Goal: Book appointment/travel/reservation

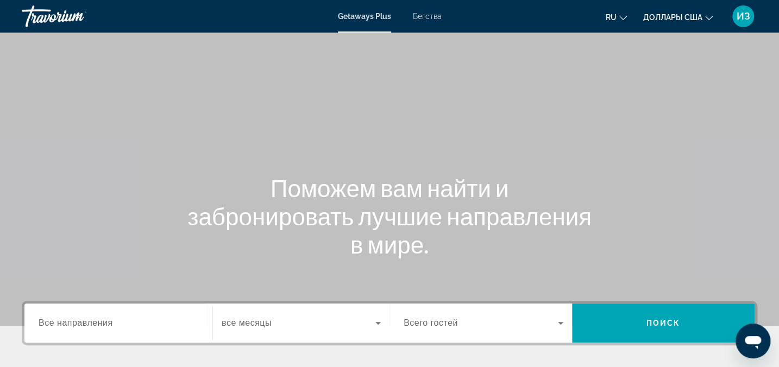
click at [430, 11] on div "Getaways Plus Бегства ru English Español Français Italiano Português русский До…" at bounding box center [389, 16] width 779 height 28
click at [426, 18] on span "Бегства" at bounding box center [427, 16] width 29 height 9
click at [93, 322] on span "Все направления" at bounding box center [76, 322] width 74 height 9
click at [93, 322] on input "Destination Все направления" at bounding box center [119, 323] width 160 height 13
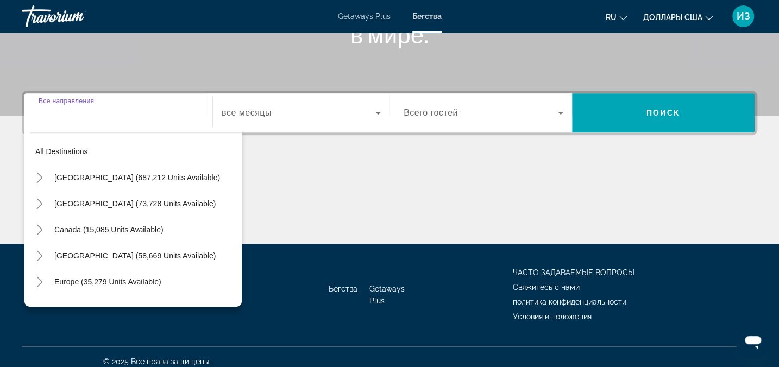
scroll to position [220, 0]
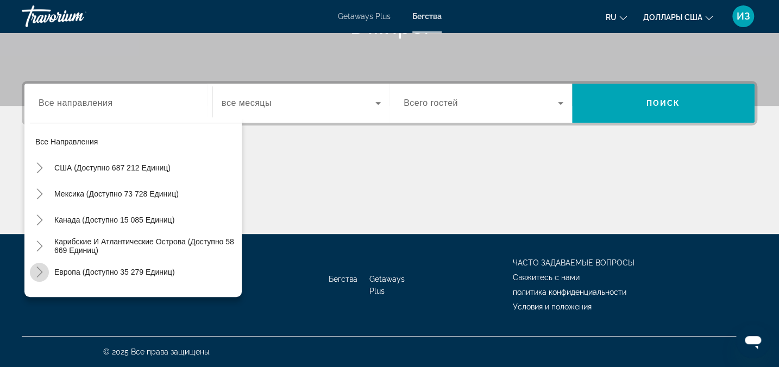
click at [35, 272] on icon "Toggle Europe (доступно 35 279 единиц)" at bounding box center [39, 272] width 11 height 11
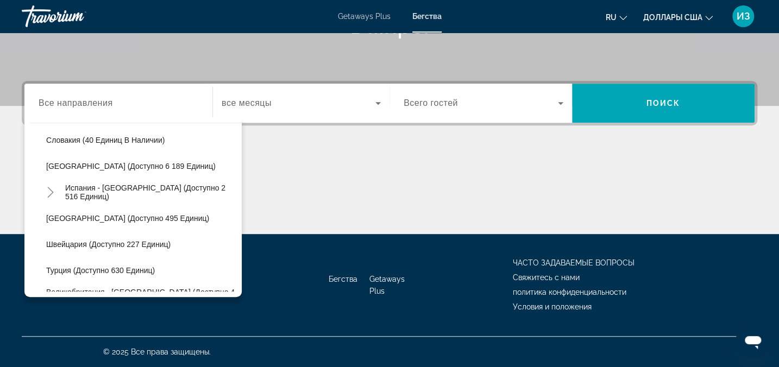
scroll to position [580, 0]
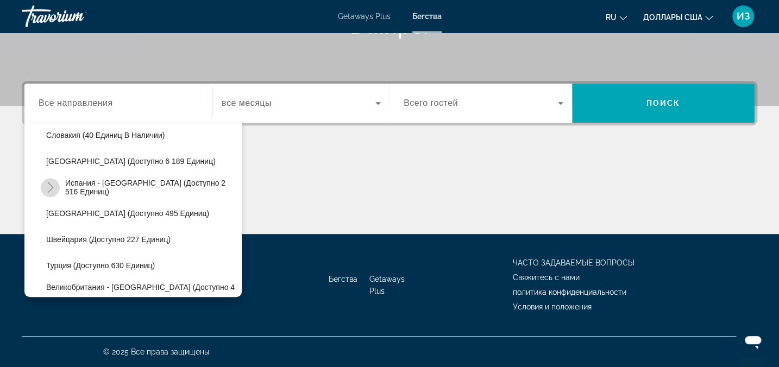
click at [45, 184] on icon "Toggle Испания - Канарские острова (доступно 2 516 единиц)" at bounding box center [50, 187] width 11 height 11
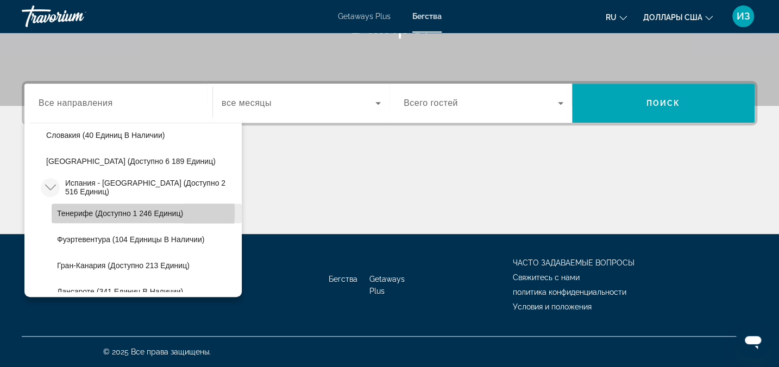
click at [71, 212] on span "Тенерифе (доступно 1 246 единиц)" at bounding box center [120, 213] width 126 height 9
type input "**********"
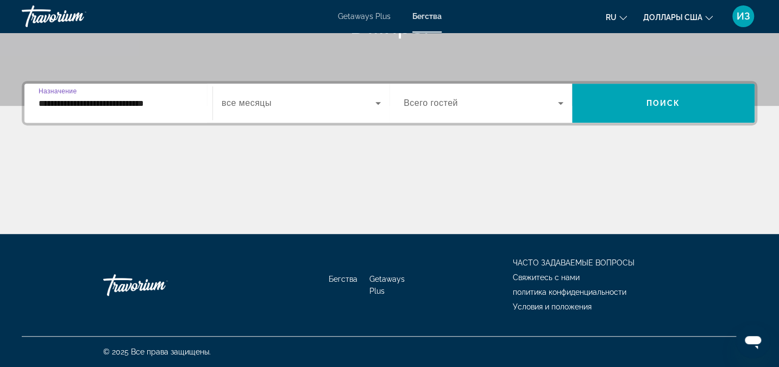
click at [321, 103] on span "Виджет поиска" at bounding box center [299, 103] width 154 height 13
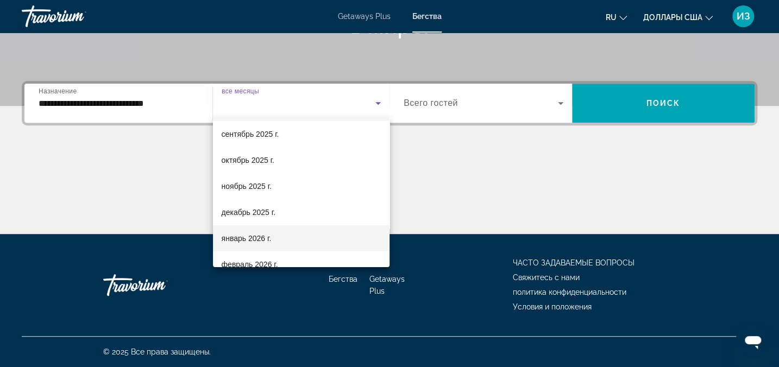
scroll to position [49, 0]
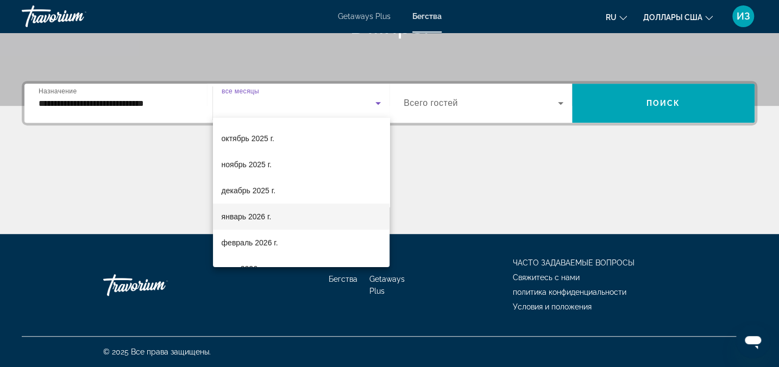
click at [276, 212] on mat-option "январь 2026 г." at bounding box center [301, 217] width 177 height 26
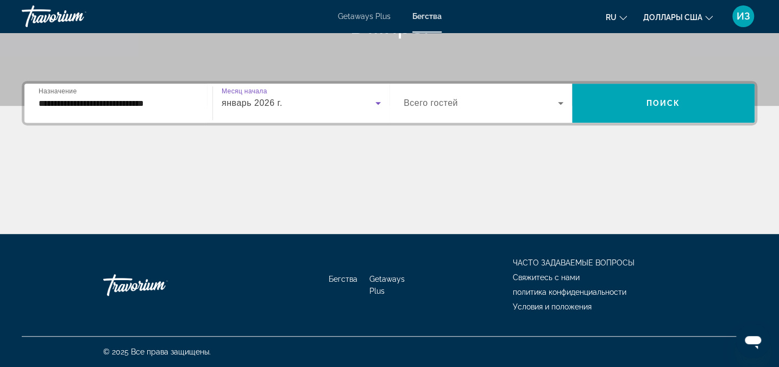
click at [455, 102] on span "Всего гостей" at bounding box center [431, 102] width 54 height 9
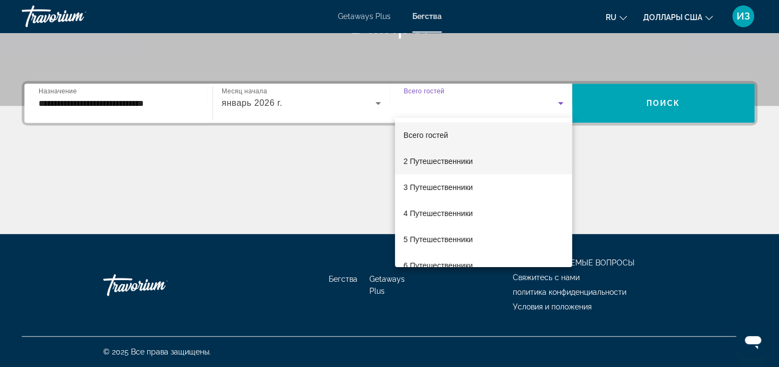
click at [450, 163] on font "2 Путешественники" at bounding box center [439, 161] width 70 height 9
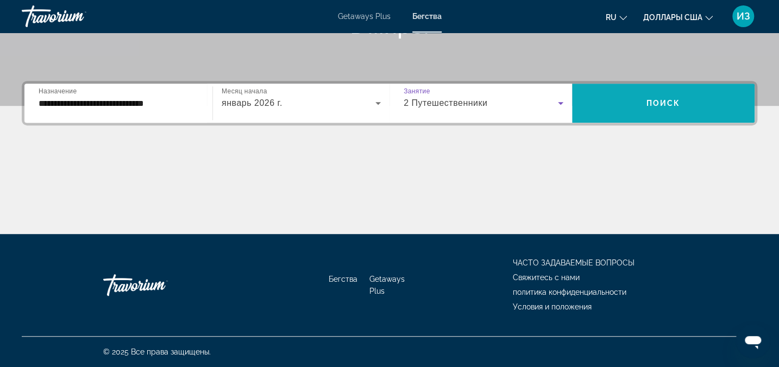
click at [650, 109] on span "Виджет поиска" at bounding box center [663, 103] width 183 height 26
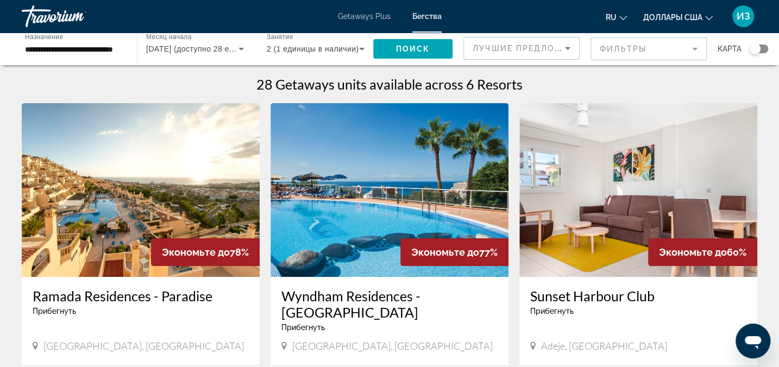
click at [373, 293] on h3 "Wyndham Residences - [GEOGRAPHIC_DATA]" at bounding box center [389, 304] width 216 height 33
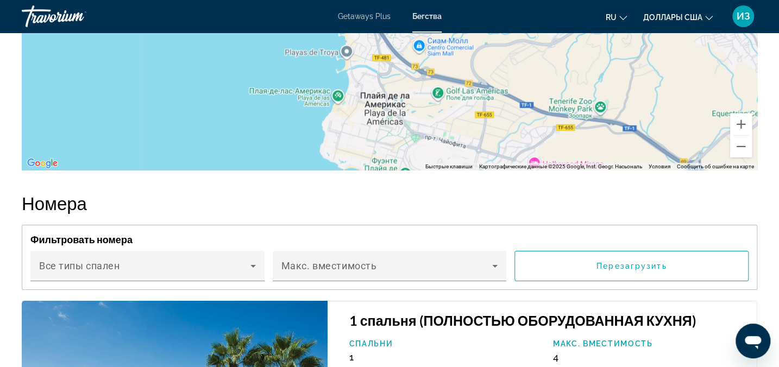
scroll to position [1580, 0]
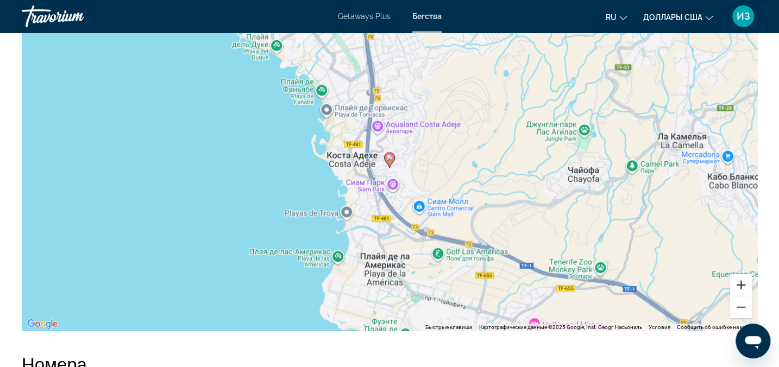
click at [743, 296] on button "Увеличить" at bounding box center [741, 285] width 22 height 22
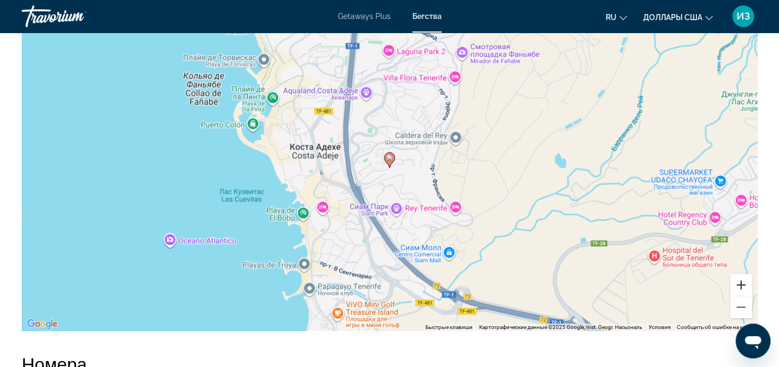
click at [741, 296] on button "Увеличить" at bounding box center [741, 285] width 22 height 22
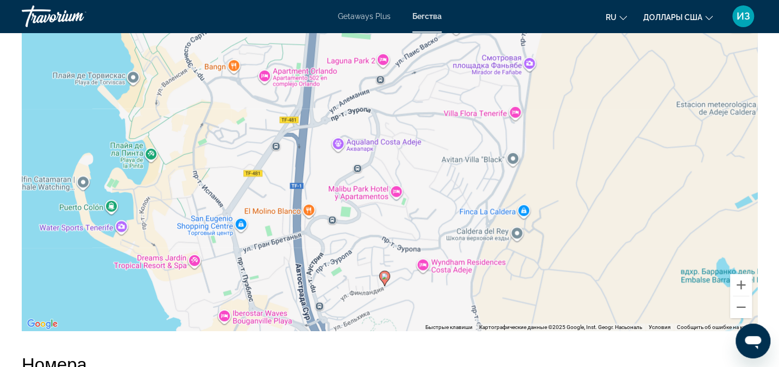
drag, startPoint x: 460, startPoint y: 174, endPoint x: 451, endPoint y: 279, distance: 105.2
click at [451, 279] on div "Чтобы активировать перетаскивание с помощью клавиатуры, нажмите Alt + Ввод. Пос…" at bounding box center [389, 168] width 735 height 326
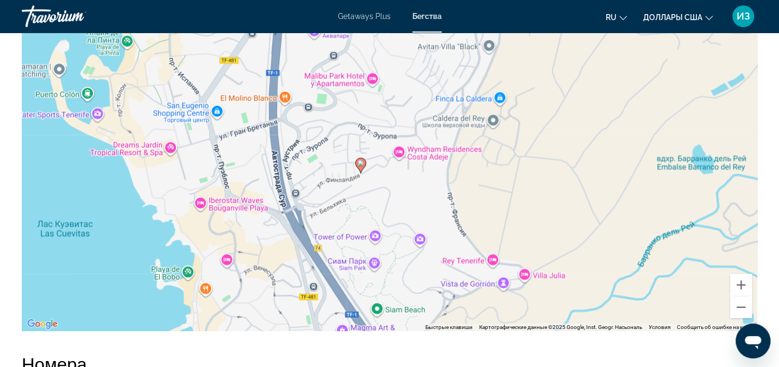
drag, startPoint x: 510, startPoint y: 317, endPoint x: 490, endPoint y: 218, distance: 100.8
click at [490, 218] on div "Чтобы активировать перетаскивание с помощью клавиатуры, нажмите Alt + Ввод. Пос…" at bounding box center [389, 168] width 735 height 326
click at [741, 296] on button "Увеличить" at bounding box center [741, 285] width 22 height 22
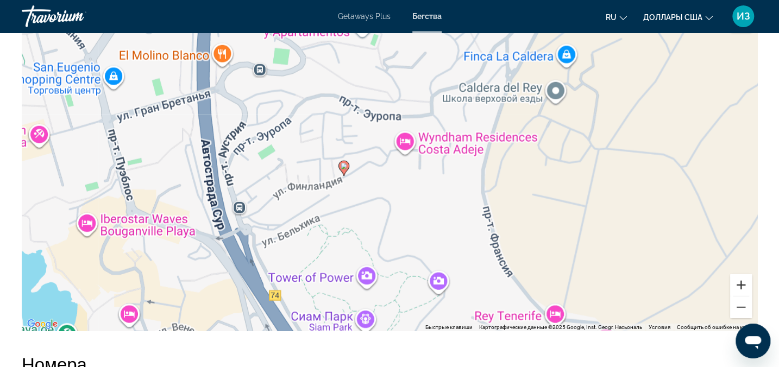
click at [741, 296] on button "Увеличить" at bounding box center [741, 285] width 22 height 22
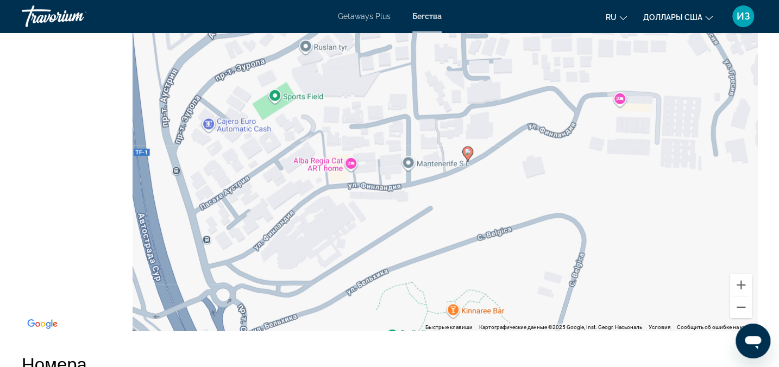
drag, startPoint x: 420, startPoint y: 242, endPoint x: 641, endPoint y: 209, distance: 223.6
click at [641, 209] on div "Чтобы активировать перетаскивание с помощью клавиатуры, нажмите Alt + Ввод. Пос…" at bounding box center [389, 168] width 735 height 326
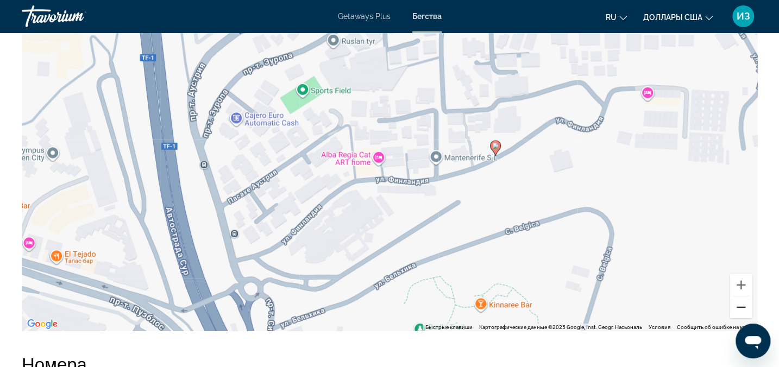
click at [733, 318] on button "Уменьшить" at bounding box center [741, 308] width 22 height 22
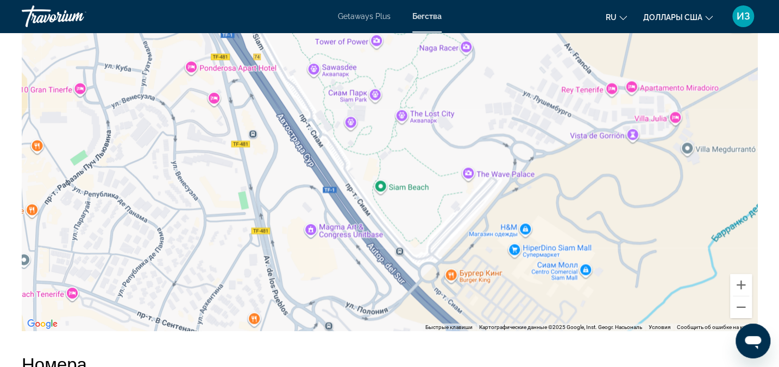
drag, startPoint x: 406, startPoint y: 222, endPoint x: 313, endPoint y: -30, distance: 268.1
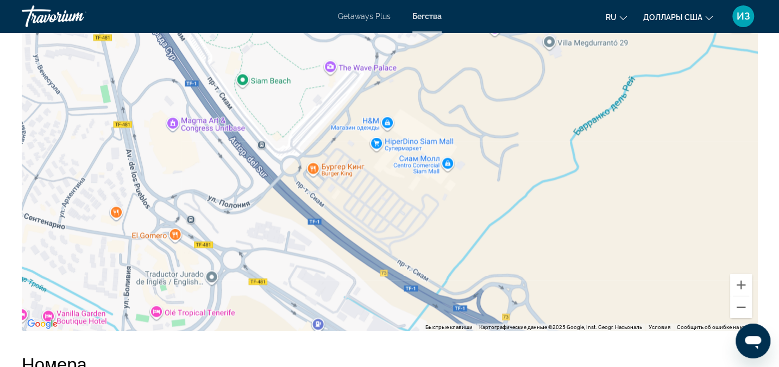
drag, startPoint x: 383, startPoint y: 231, endPoint x: 266, endPoint y: 212, distance: 119.5
click at [266, 212] on div "Основное содержание" at bounding box center [389, 168] width 735 height 326
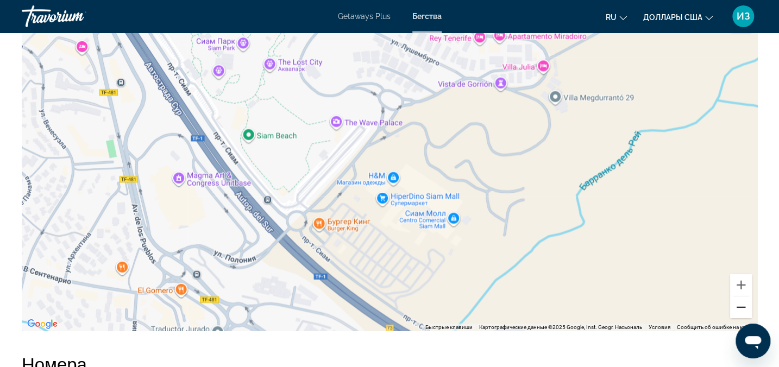
click at [737, 318] on button "Уменьшить" at bounding box center [741, 308] width 22 height 22
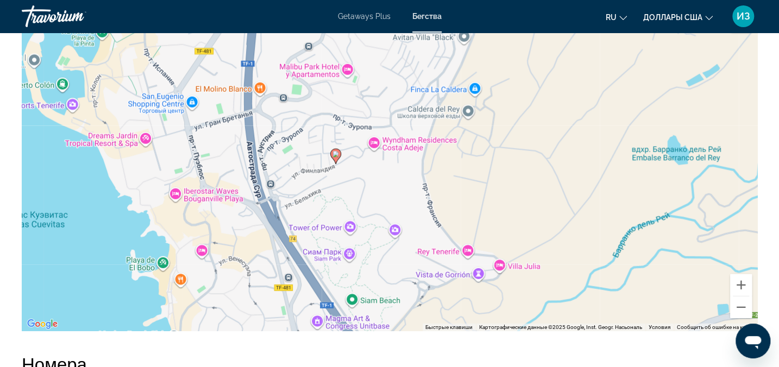
drag, startPoint x: 490, startPoint y: 163, endPoint x: 528, endPoint y: 287, distance: 129.4
click at [527, 288] on div "Чтобы активировать перетаскивание с помощью клавиатуры, нажмите Alt + Ввод. Пос…" at bounding box center [389, 168] width 735 height 326
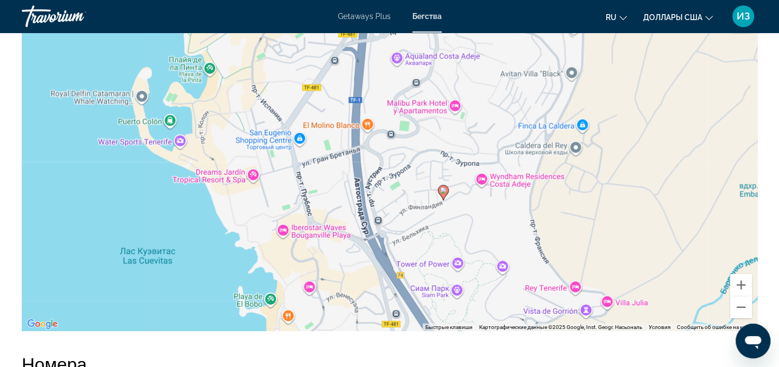
drag, startPoint x: 526, startPoint y: 251, endPoint x: 628, endPoint y: 326, distance: 126.7
click at [628, 326] on div "Чтобы активировать перетаскивание с помощью клавиатуры, нажмите Alt + Ввод. Пос…" at bounding box center [389, 168] width 735 height 326
click at [733, 318] on button "Уменьшить" at bounding box center [741, 308] width 22 height 22
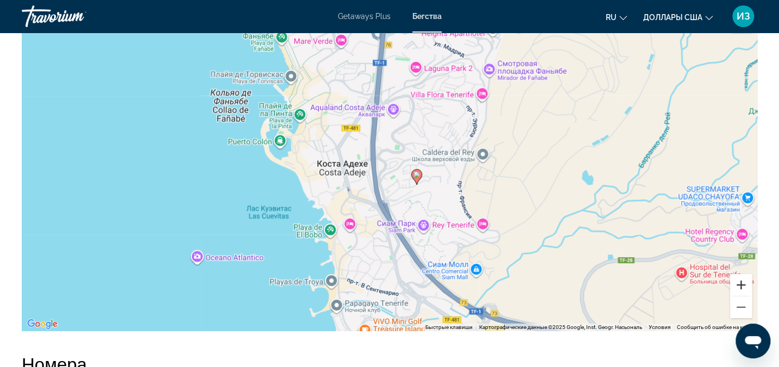
click at [739, 296] on button "Увеличить" at bounding box center [741, 285] width 22 height 22
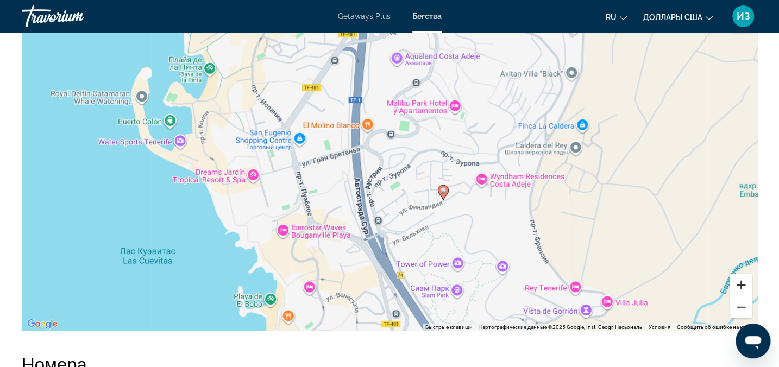
click at [739, 296] on button "Увеличить" at bounding box center [741, 285] width 22 height 22
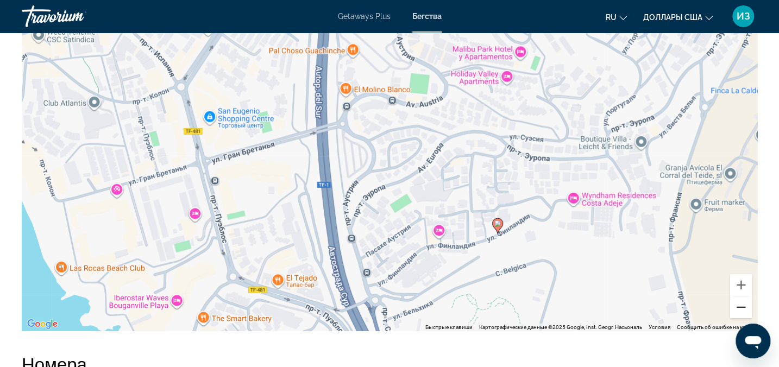
click at [734, 318] on button "Уменьшить" at bounding box center [741, 308] width 22 height 22
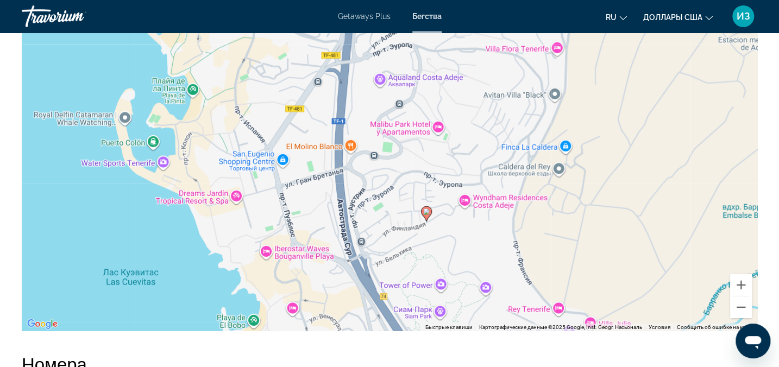
drag, startPoint x: 471, startPoint y: 125, endPoint x: 454, endPoint y: 125, distance: 17.4
click at [454, 127] on div "Чтобы активировать перетаскивание с помощью клавиатуры, нажмите Alt + Ввод. Пос…" at bounding box center [389, 168] width 735 height 326
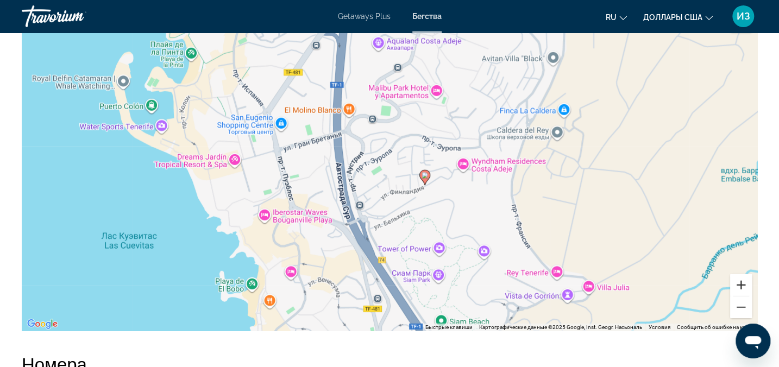
click at [739, 296] on button "Увеличить" at bounding box center [741, 285] width 22 height 22
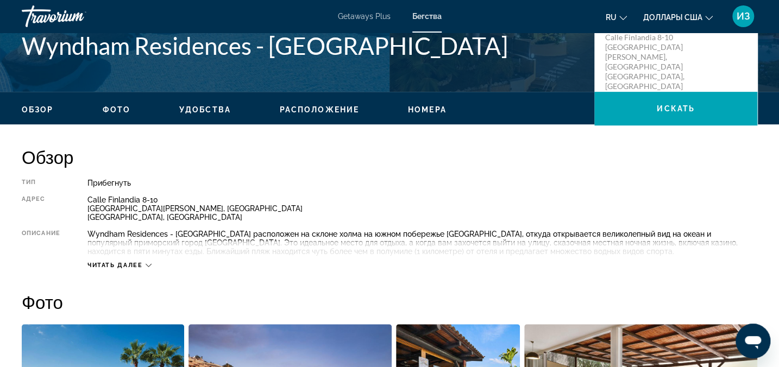
scroll to position [296, 0]
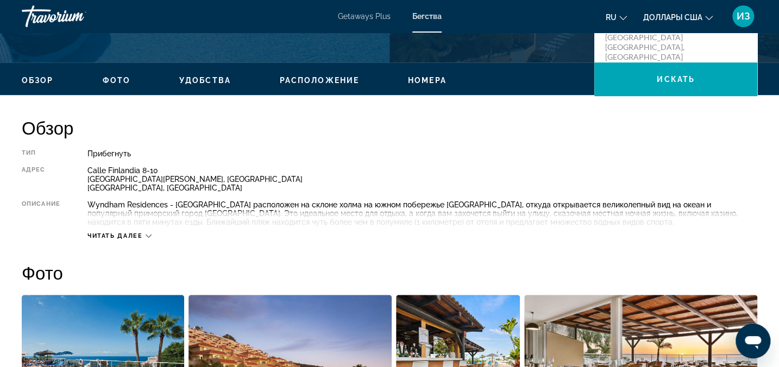
click at [147, 234] on icon "Основное содержание" at bounding box center [149, 236] width 6 height 6
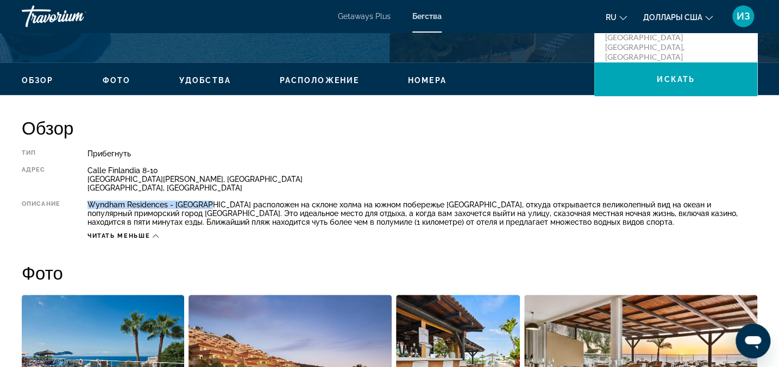
drag, startPoint x: 207, startPoint y: 204, endPoint x: 89, endPoint y: 206, distance: 118.4
click at [89, 206] on div "Wyndham Residences - [GEOGRAPHIC_DATA] расположен на склоне холма на южном побе…" at bounding box center [422, 213] width 670 height 26
copy div "Wyndham Residences - [GEOGRAPHIC_DATA]"
drag, startPoint x: 88, startPoint y: 171, endPoint x: 245, endPoint y: 185, distance: 157.7
click at [245, 185] on div "[STREET_ADDRESS][PERSON_NAME]" at bounding box center [422, 179] width 670 height 26
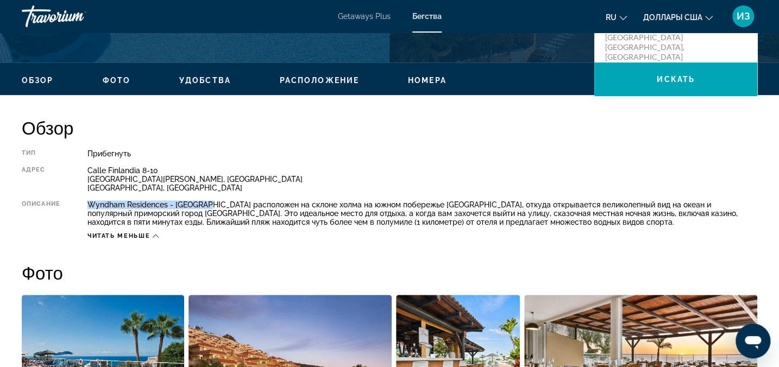
copy div "[STREET_ADDRESS][PERSON_NAME]"
click at [359, 147] on div "Обзор Тип Прибегнуть Все включено Нет «все включено» Адрес [STREET_ADDRESS][PER…" at bounding box center [389, 178] width 735 height 123
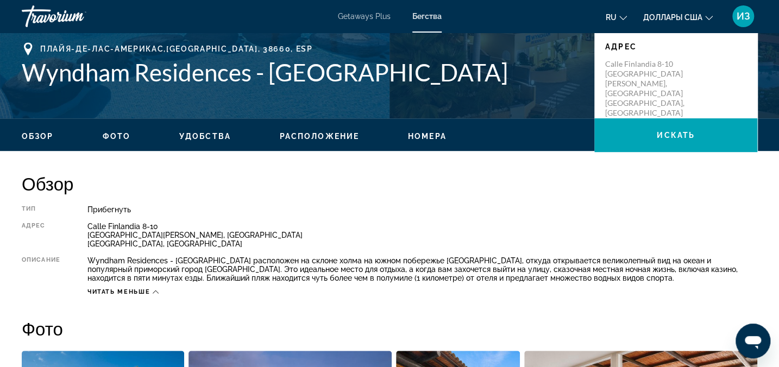
scroll to position [148, 0]
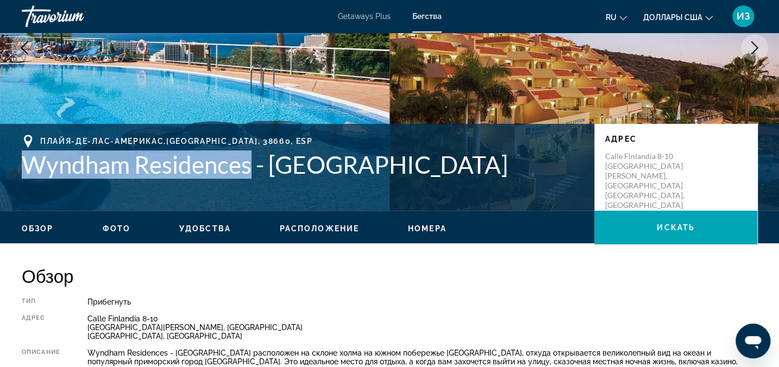
drag, startPoint x: 251, startPoint y: 167, endPoint x: 24, endPoint y: 165, distance: 227.1
click at [24, 165] on h1 "Wyndham Residences - [GEOGRAPHIC_DATA]" at bounding box center [303, 164] width 562 height 28
copy h1 "Wyndham Residences"
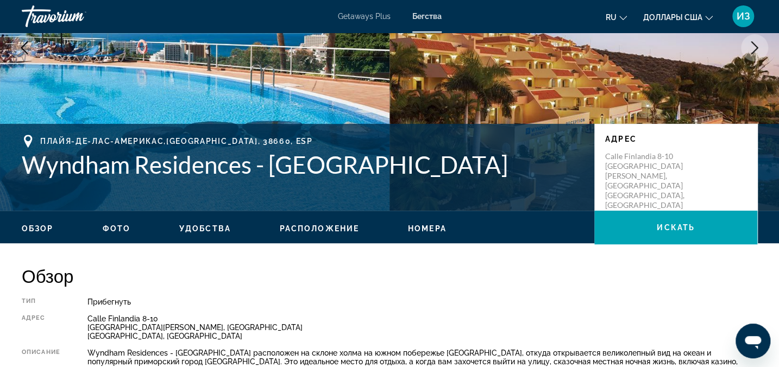
click at [418, 304] on div "Прибегнуть" at bounding box center [422, 302] width 670 height 9
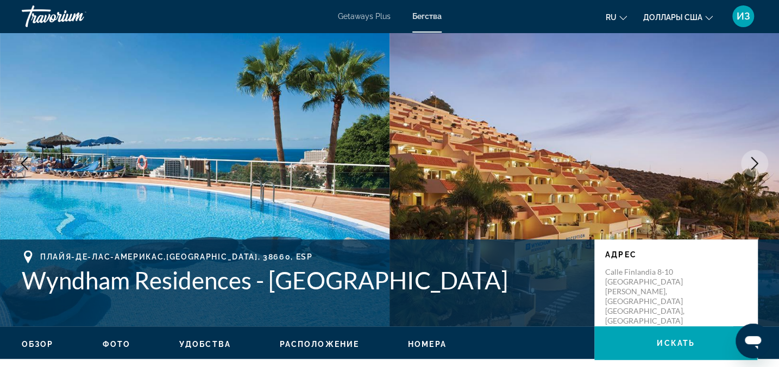
scroll to position [32, 0]
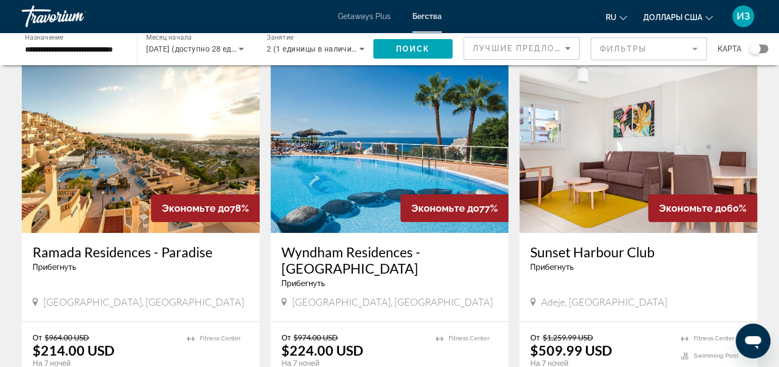
scroll to position [49, 0]
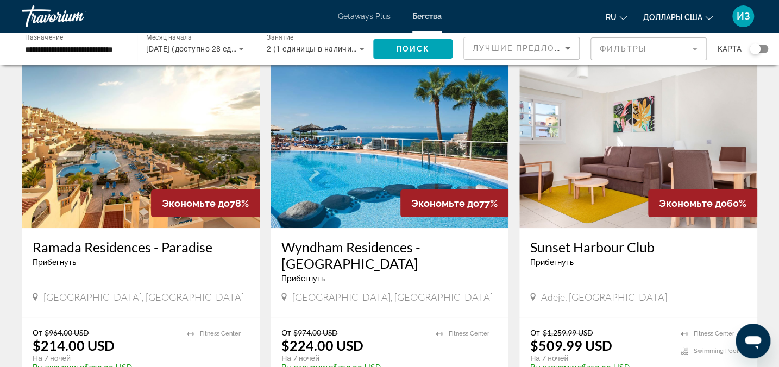
click at [357, 191] on img "Основное содержание" at bounding box center [390, 141] width 238 height 174
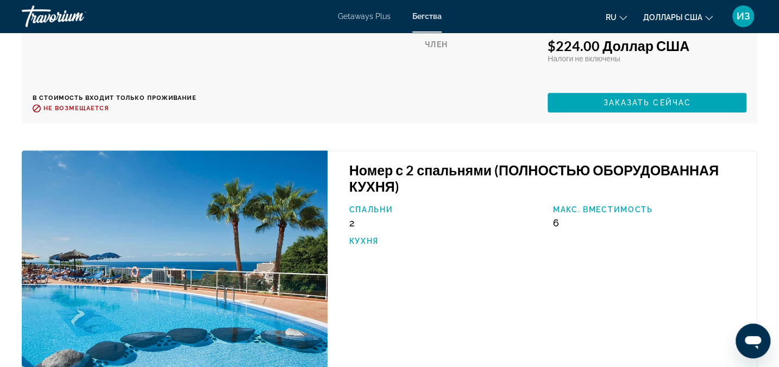
scroll to position [2603, 0]
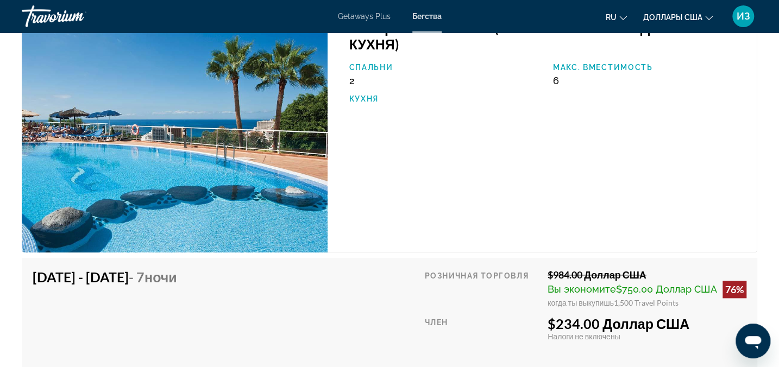
click at [464, 232] on div "Номер с 2 спальнями (ПОЛНОСТЬЮ ОБОРУДОВАННАЯ КУХНЯ) Спальни 2 Макс. вместимость…" at bounding box center [543, 130] width 430 height 244
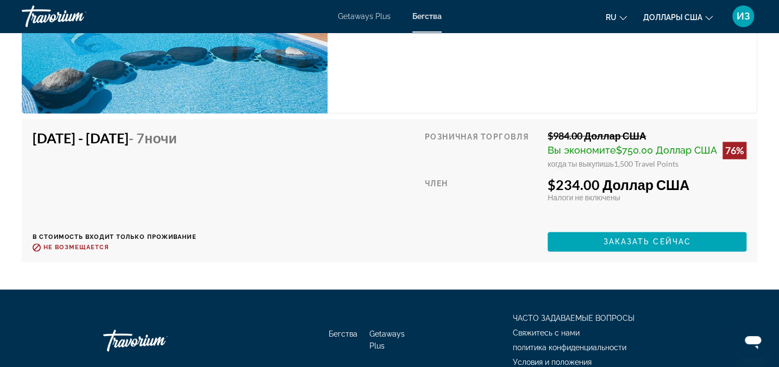
scroll to position [2751, 0]
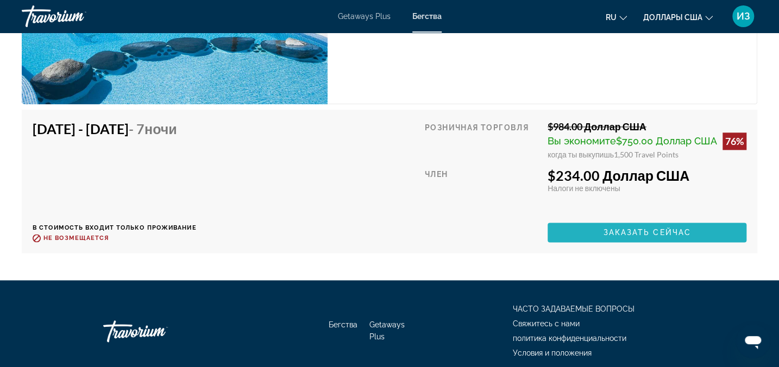
click at [628, 237] on span "Заказать сейчас" at bounding box center [647, 232] width 88 height 9
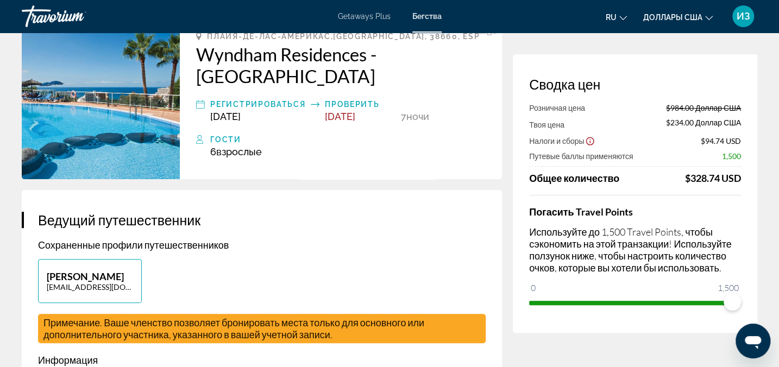
scroll to position [49, 0]
